Goal: Transaction & Acquisition: Purchase product/service

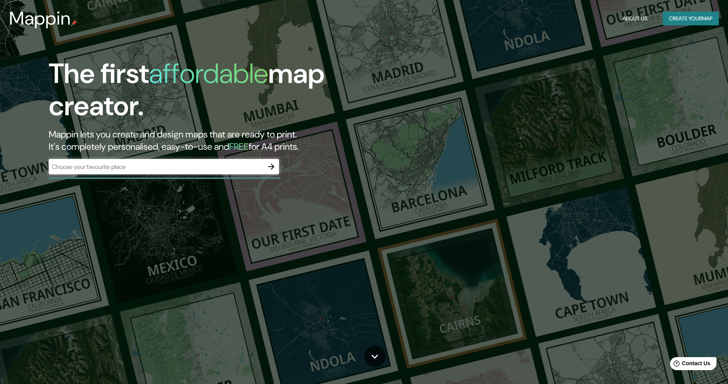
click at [208, 174] on div "​" at bounding box center [164, 167] width 230 height 17
click at [209, 171] on input "text" at bounding box center [156, 166] width 215 height 9
type input "[GEOGRAPHIC_DATA]"
click at [275, 166] on icon "button" at bounding box center [271, 166] width 9 height 9
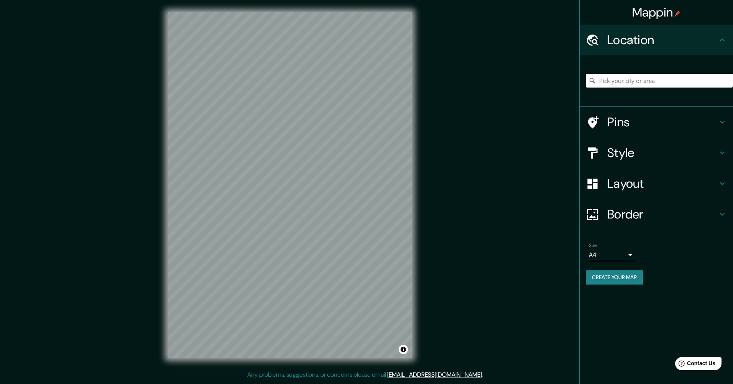
click at [685, 81] on input "Pick your city or area" at bounding box center [659, 81] width 147 height 14
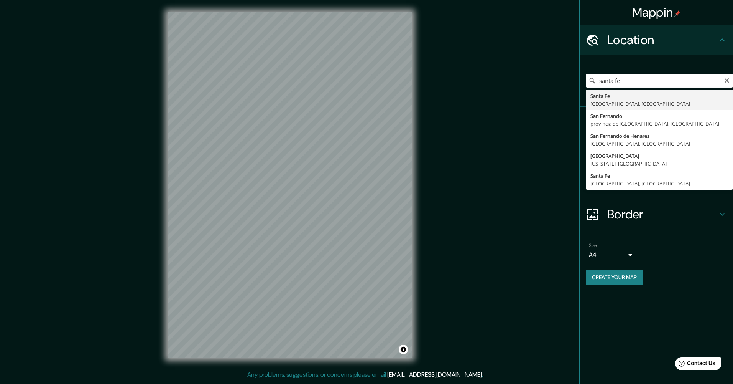
type input "[GEOGRAPHIC_DATA], [GEOGRAPHIC_DATA], [GEOGRAPHIC_DATA]"
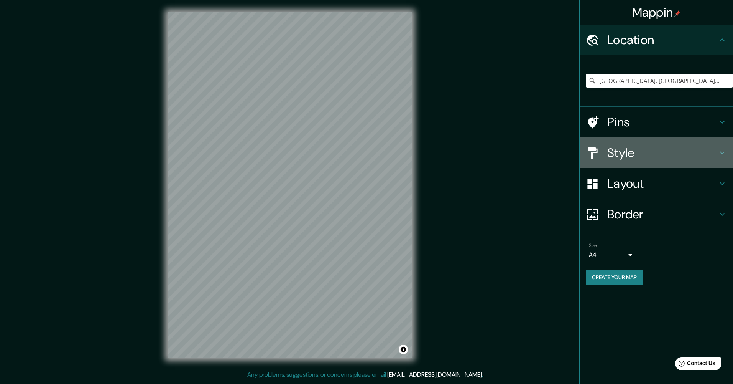
click at [664, 149] on h4 "Style" at bounding box center [663, 152] width 110 height 15
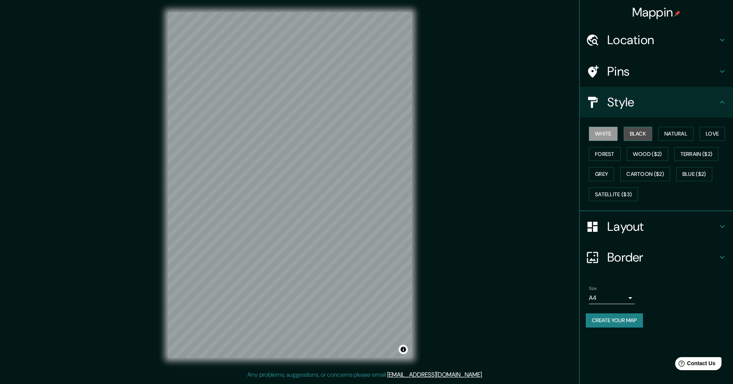
click at [652, 138] on button "Black" at bounding box center [638, 134] width 29 height 14
click at [684, 137] on button "Natural" at bounding box center [676, 134] width 35 height 14
drag, startPoint x: 713, startPoint y: 138, endPoint x: 716, endPoint y: 132, distance: 6.2
click at [714, 137] on button "Love" at bounding box center [712, 134] width 25 height 14
click at [613, 154] on button "Forest" at bounding box center [605, 154] width 32 height 14
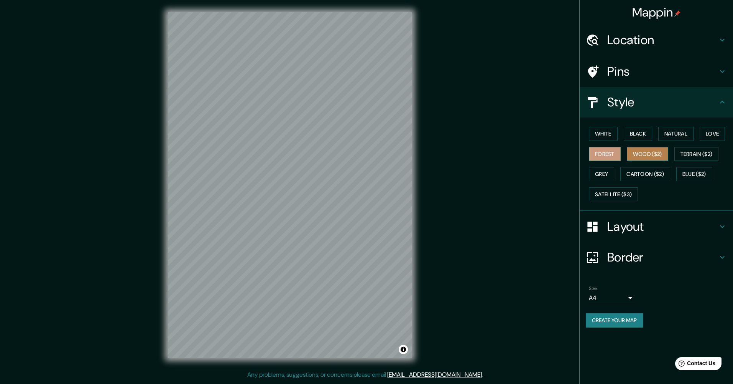
click at [649, 154] on button "Wood ($2)" at bounding box center [647, 154] width 41 height 14
click at [686, 155] on button "Terrain ($2)" at bounding box center [697, 154] width 44 height 14
click at [640, 221] on h4 "Layout" at bounding box center [663, 226] width 110 height 15
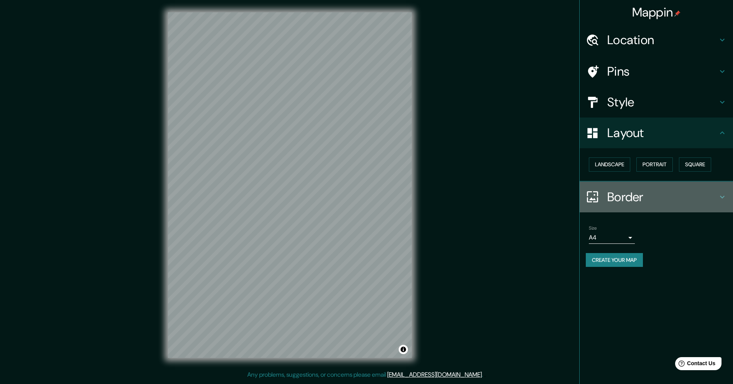
click at [643, 204] on h4 "Border" at bounding box center [663, 196] width 110 height 15
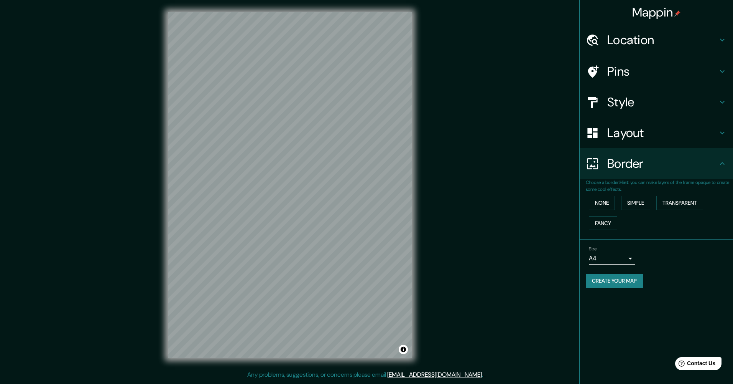
click at [660, 170] on h4 "Border" at bounding box center [663, 163] width 110 height 15
click at [664, 142] on div "Layout" at bounding box center [656, 132] width 153 height 31
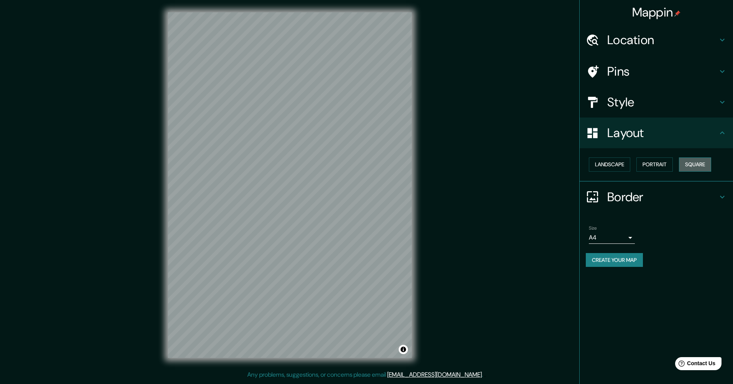
click at [691, 160] on button "Square" at bounding box center [695, 164] width 32 height 14
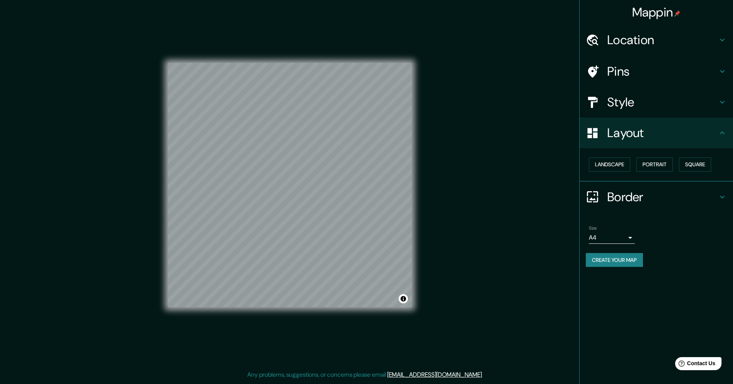
click at [636, 104] on h4 "Style" at bounding box center [663, 101] width 110 height 15
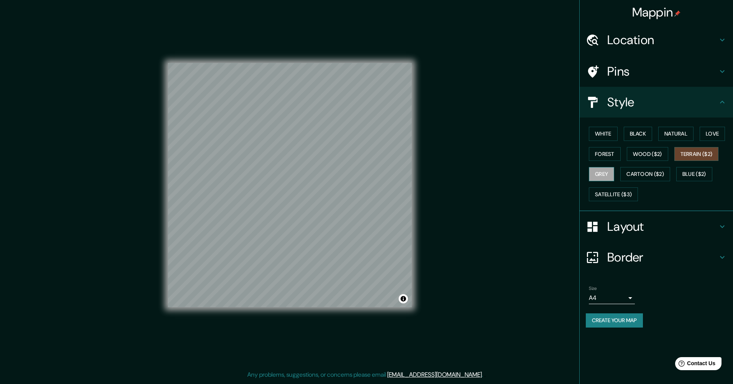
click at [609, 173] on button "Grey" at bounding box center [601, 174] width 25 height 14
click at [642, 173] on button "Cartoon ($2)" at bounding box center [646, 174] width 50 height 14
click at [694, 233] on h4 "Layout" at bounding box center [663, 226] width 110 height 15
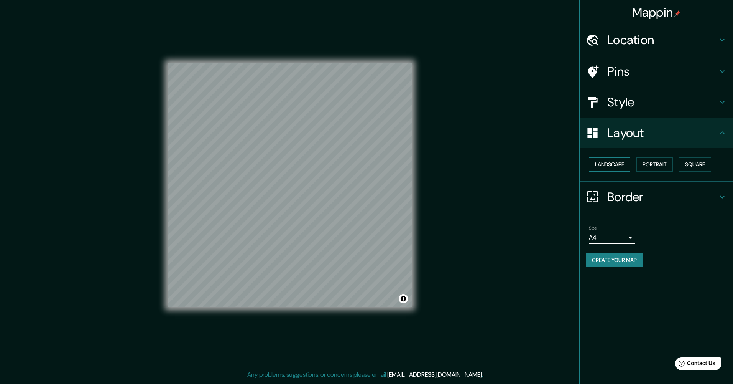
click at [608, 168] on button "Landscape" at bounding box center [609, 164] width 41 height 14
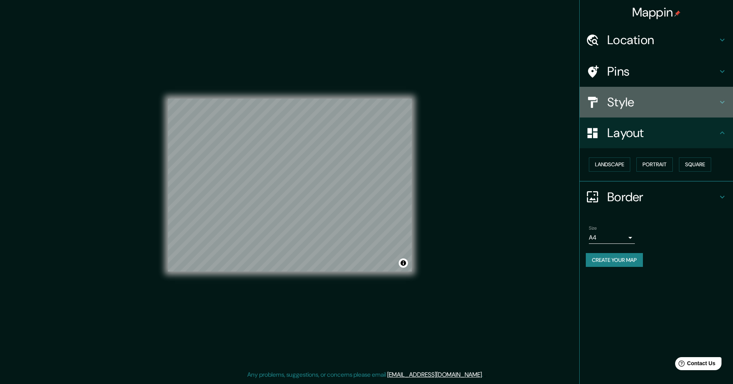
click at [648, 115] on div "Style" at bounding box center [656, 102] width 153 height 31
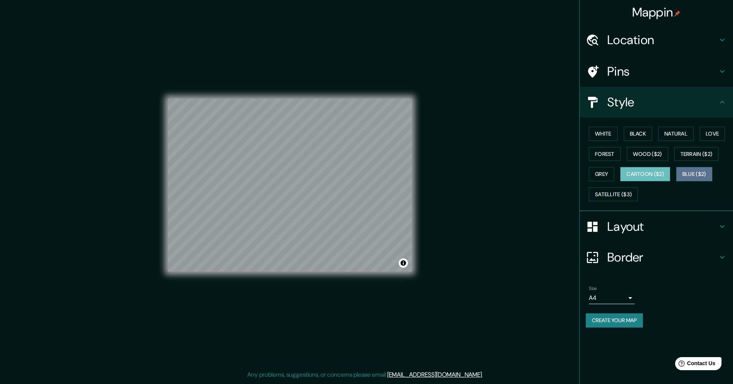
click at [696, 176] on button "Blue ($2)" at bounding box center [695, 174] width 36 height 14
click at [611, 193] on button "Satellite ($3)" at bounding box center [613, 194] width 49 height 14
click at [644, 130] on button "Black" at bounding box center [638, 134] width 29 height 14
click at [589, 133] on div "White Black Natural Love Forest Wood ($2) Terrain ($2) Grey Cartoon ($2) Blue (…" at bounding box center [659, 164] width 147 height 81
click at [605, 135] on button "White" at bounding box center [603, 134] width 29 height 14
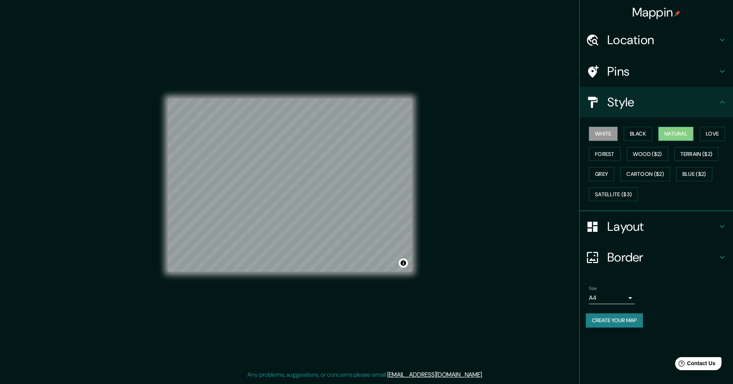
click at [672, 133] on button "Natural" at bounding box center [676, 134] width 35 height 14
click at [716, 133] on button "Love" at bounding box center [712, 134] width 25 height 14
click at [617, 154] on button "Forest" at bounding box center [605, 154] width 32 height 14
click at [673, 137] on button "Natural" at bounding box center [676, 134] width 35 height 14
